Goal: Navigation & Orientation: Find specific page/section

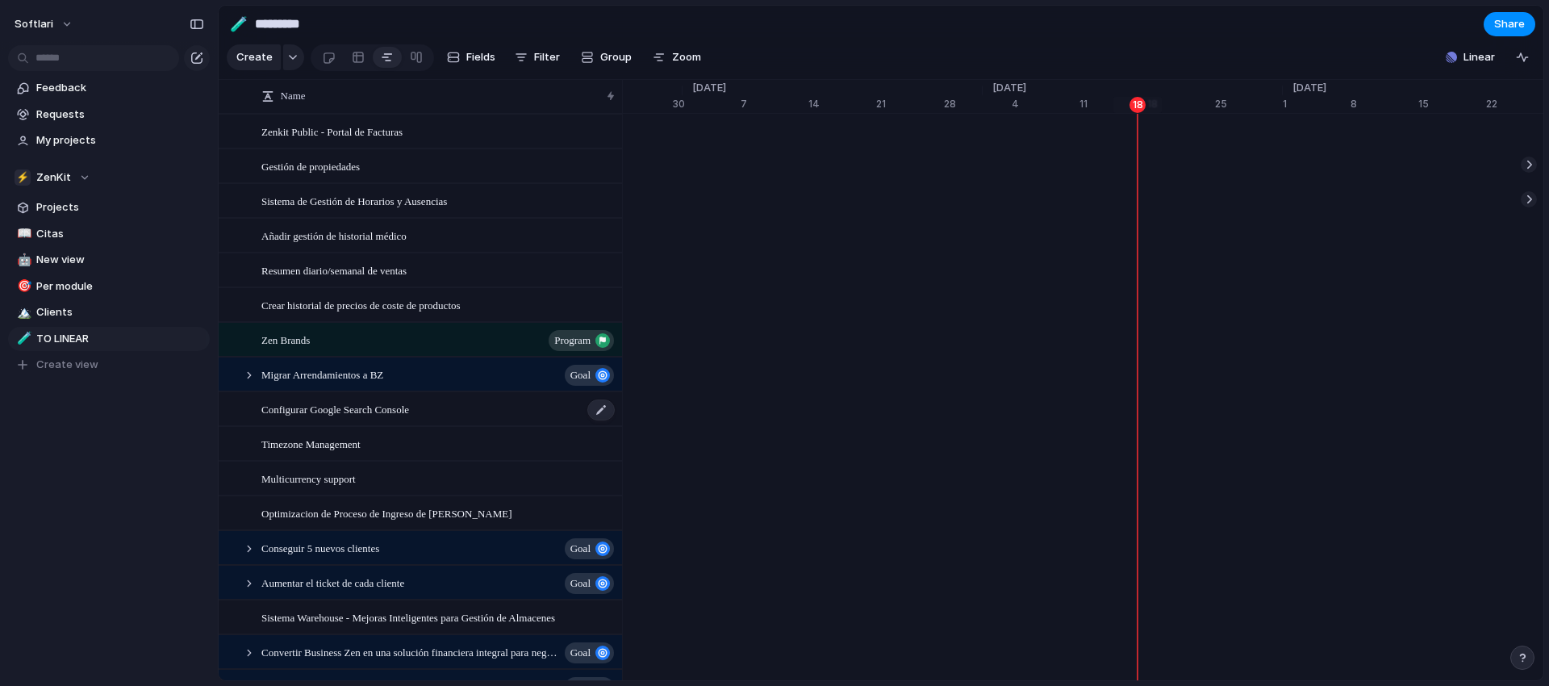
scroll to position [0, 10252]
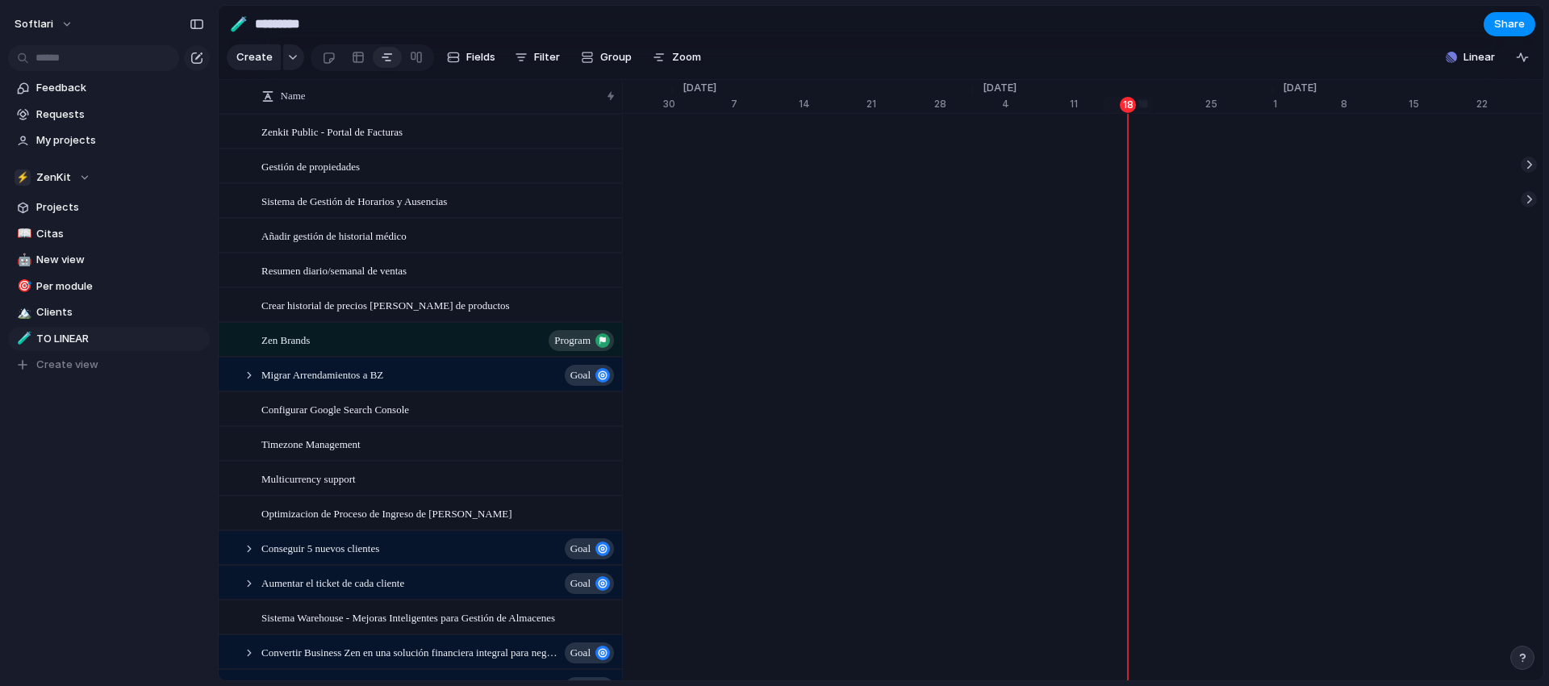
scroll to position [0, 10262]
